Goal: Obtain resource: Obtain resource

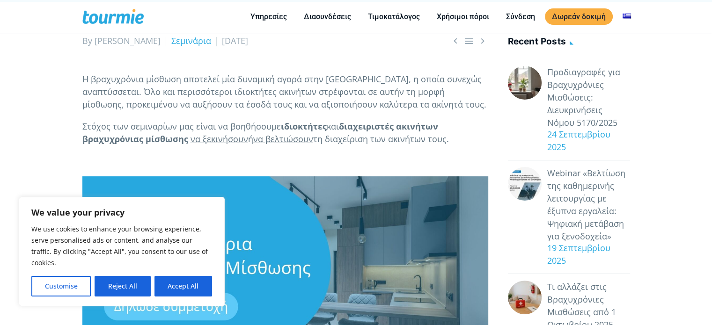
scroll to position [189, 0]
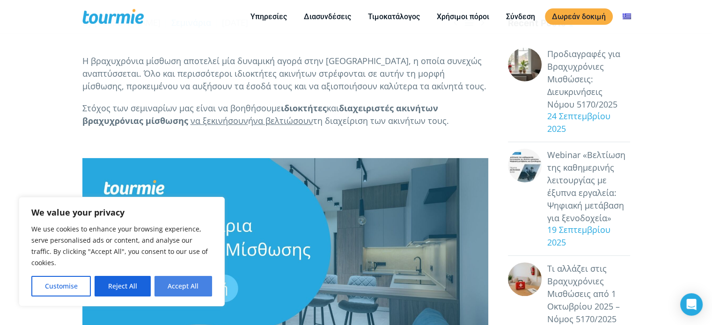
click at [197, 293] on button "Accept All" at bounding box center [183, 286] width 58 height 21
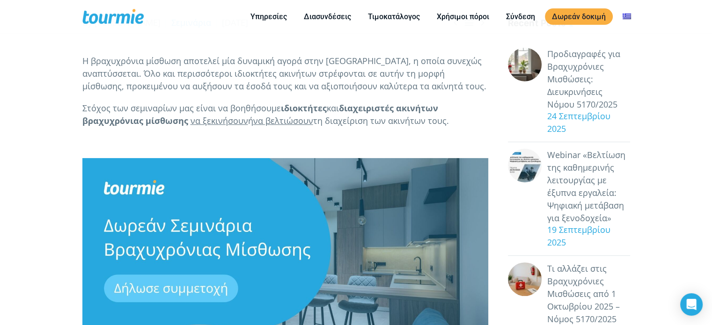
checkbox input "true"
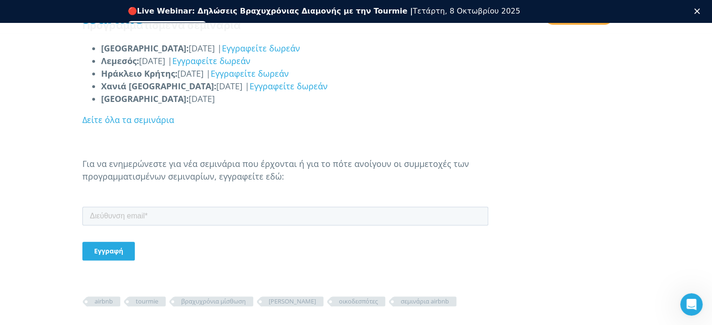
scroll to position [946, 0]
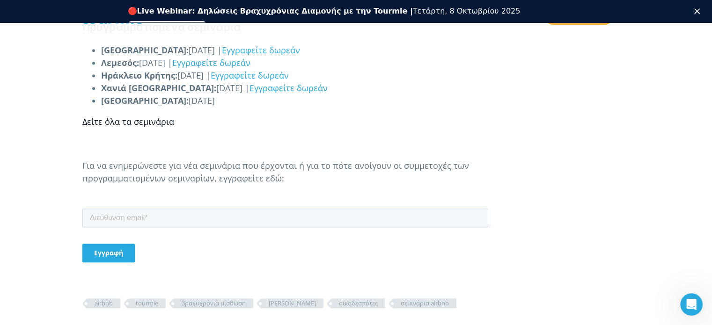
click at [142, 124] on link "Δείτε όλα τα σεμινάρια" at bounding box center [128, 121] width 92 height 11
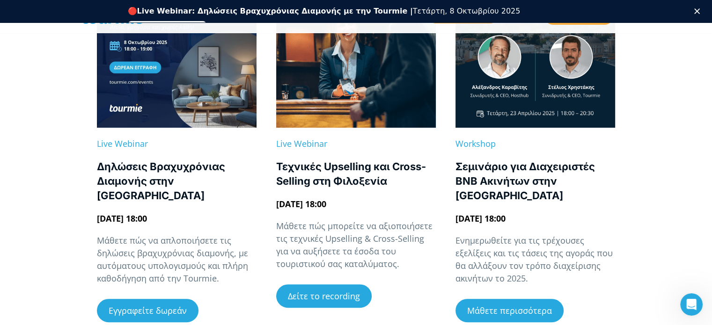
scroll to position [290, 0]
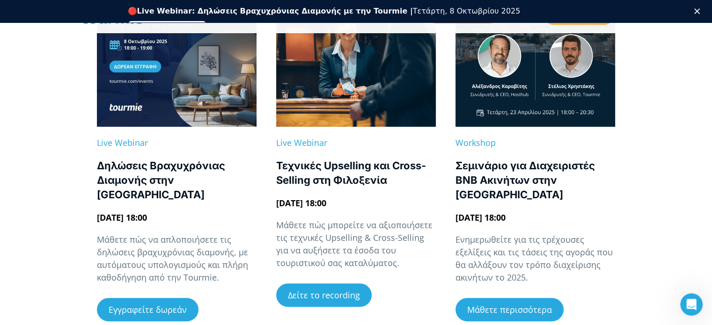
click at [125, 85] on link at bounding box center [177, 47] width 160 height 160
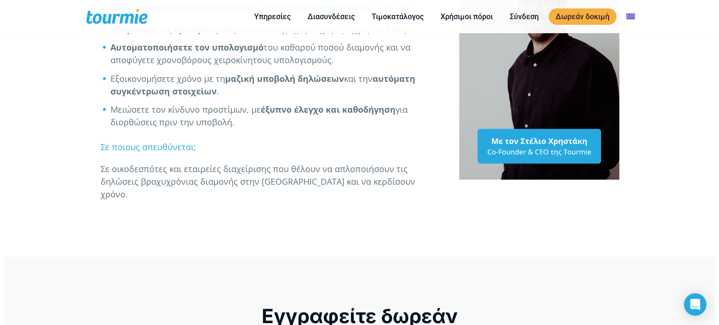
scroll to position [426, 0]
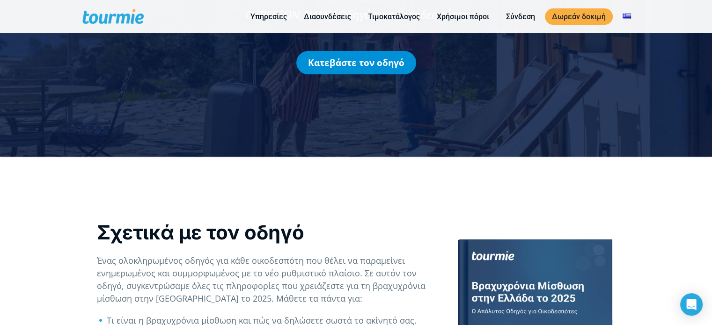
click at [349, 67] on link "Κατεβάστε τον οδηγό" at bounding box center [356, 62] width 120 height 23
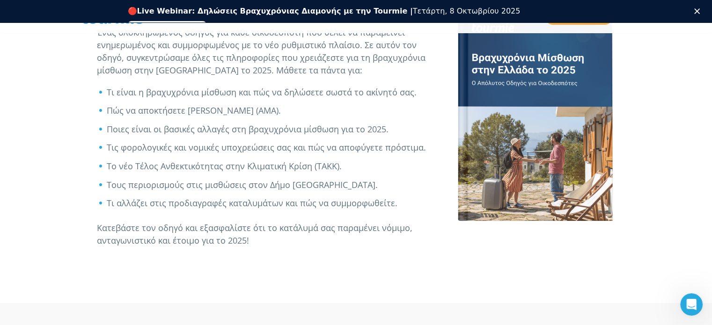
scroll to position [442, 0]
